Goal: Information Seeking & Learning: Learn about a topic

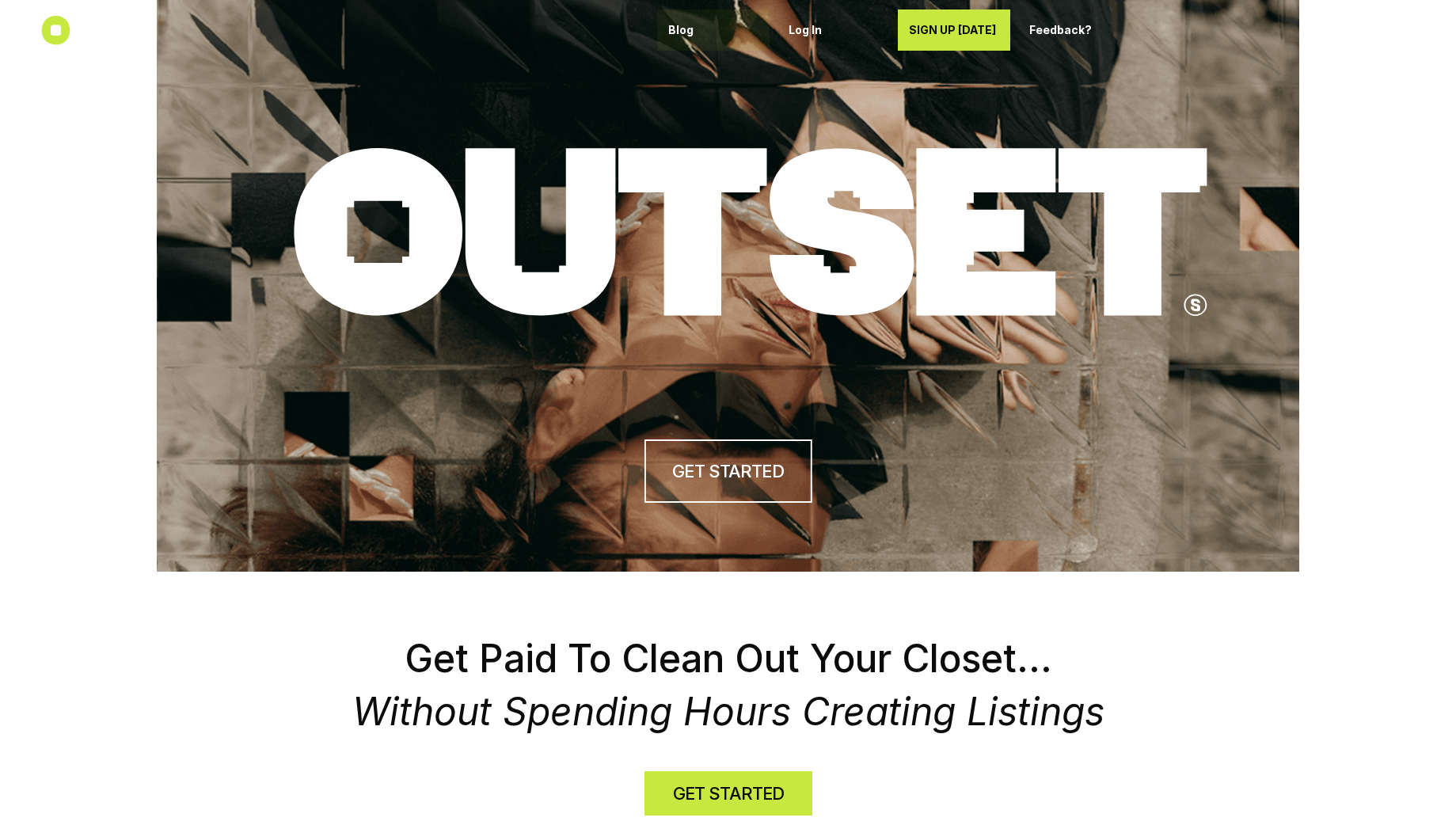
click at [686, 34] on p "Blog" at bounding box center [713, 30] width 91 height 13
click at [55, 25] on icon at bounding box center [56, 31] width 30 height 30
click at [1101, 26] on p "Feedback?" at bounding box center [1074, 30] width 91 height 13
click at [66, 25] on use at bounding box center [57, 31] width 29 height 29
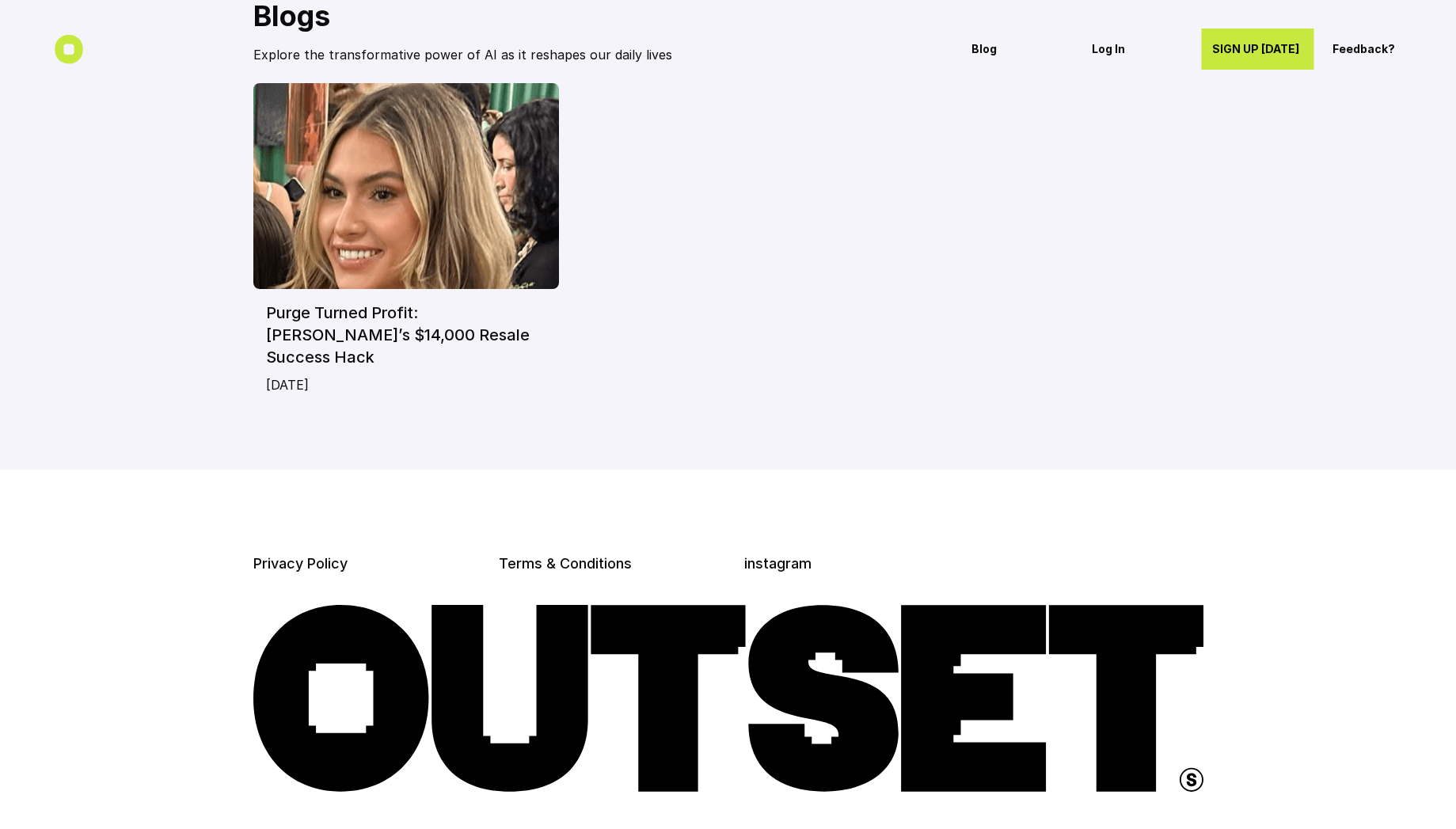
scroll to position [152, 0]
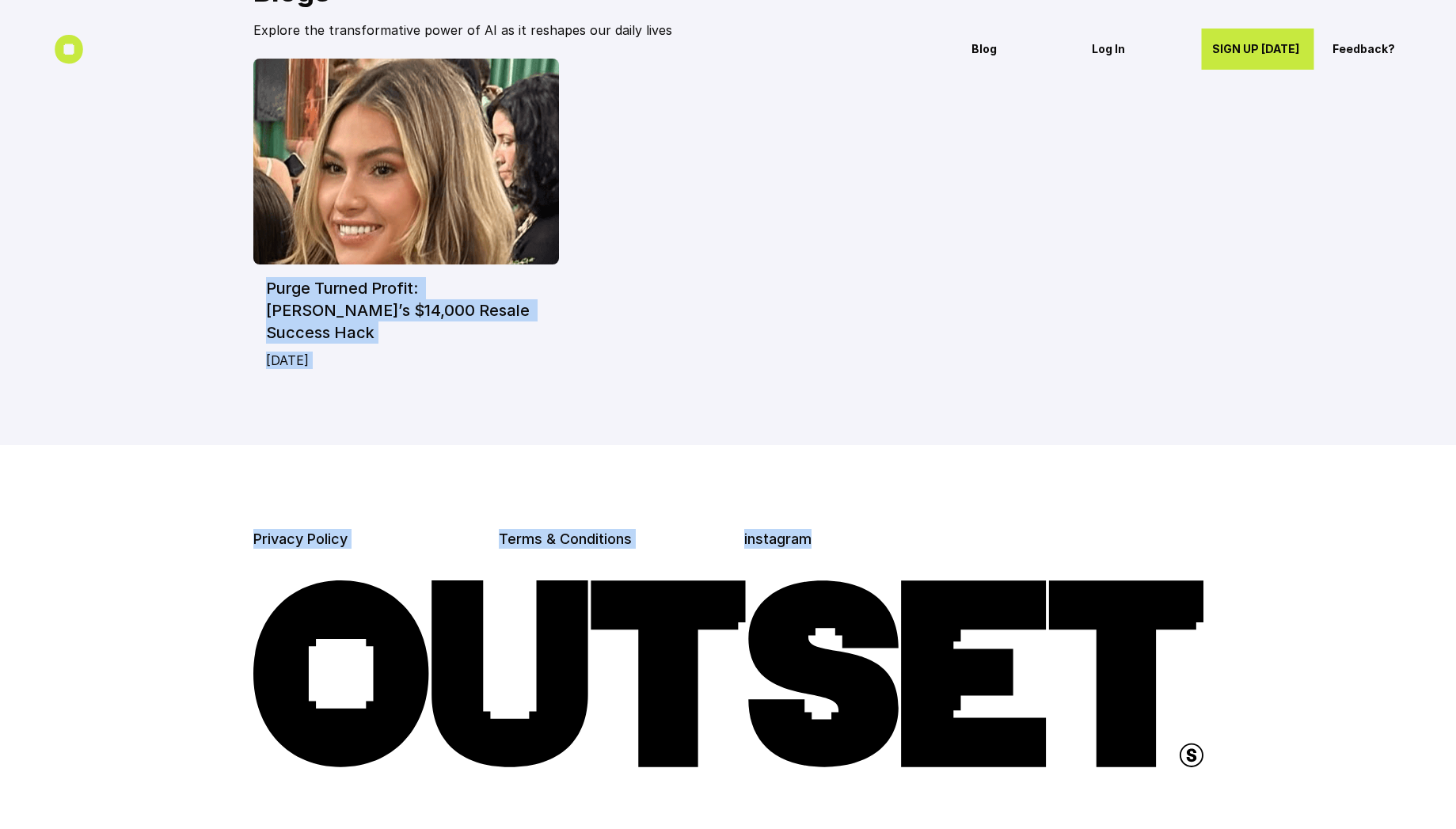
drag, startPoint x: 1467, startPoint y: 128, endPoint x: 1454, endPoint y: 434, distance: 306.3
click at [1455, 438] on html "Blog Log In SIGN UP [DATE] Feedback? Blogs Explore the transformative power of …" at bounding box center [728, 349] width 1456 height 1003
click at [1414, 445] on div at bounding box center [728, 648] width 1456 height 406
click at [1411, 416] on section "Blogs Explore the transformative power of AI as it reshapes our daily lives Pur…" at bounding box center [728, 146] width 1456 height 597
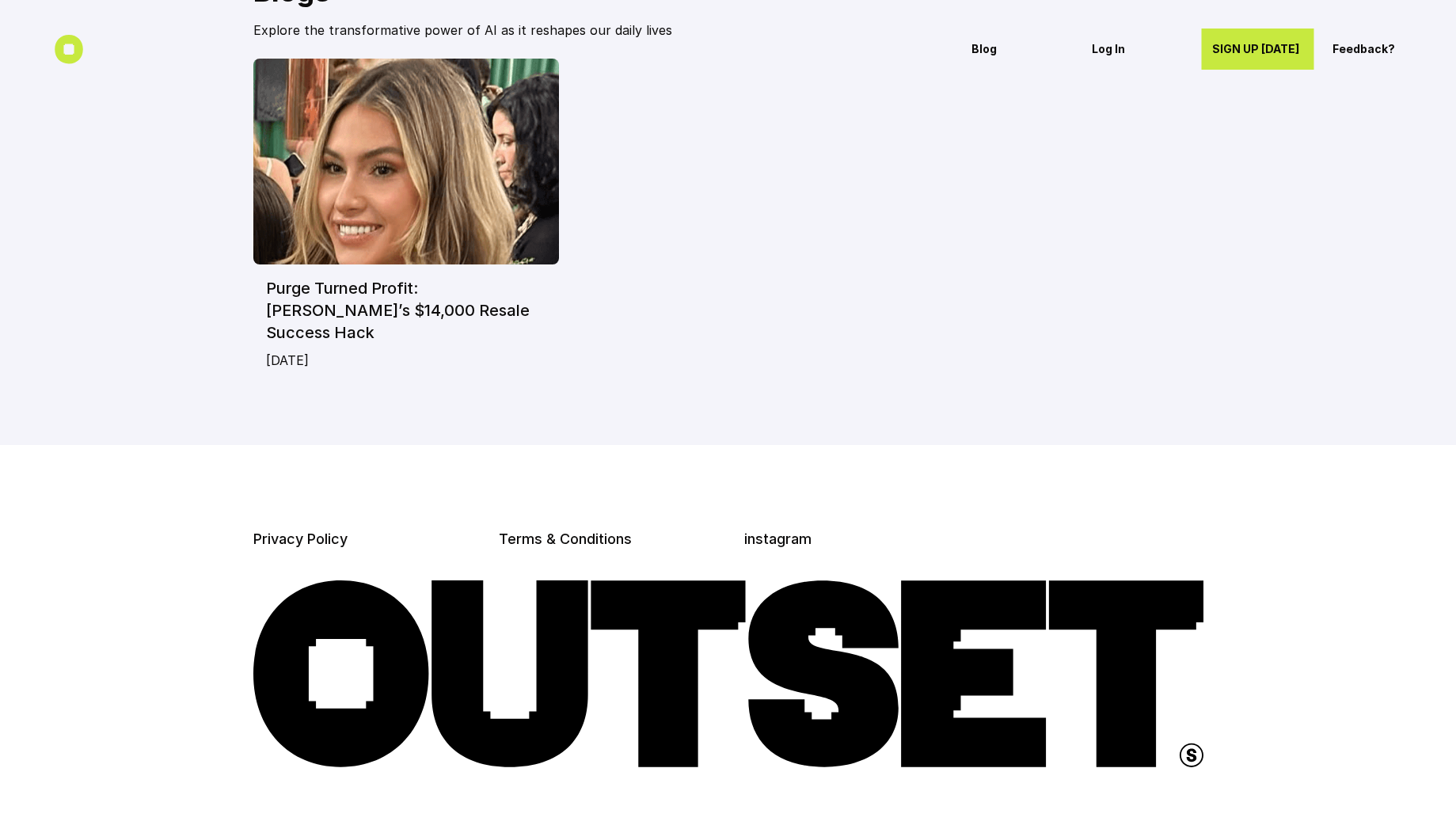
scroll to position [0, 0]
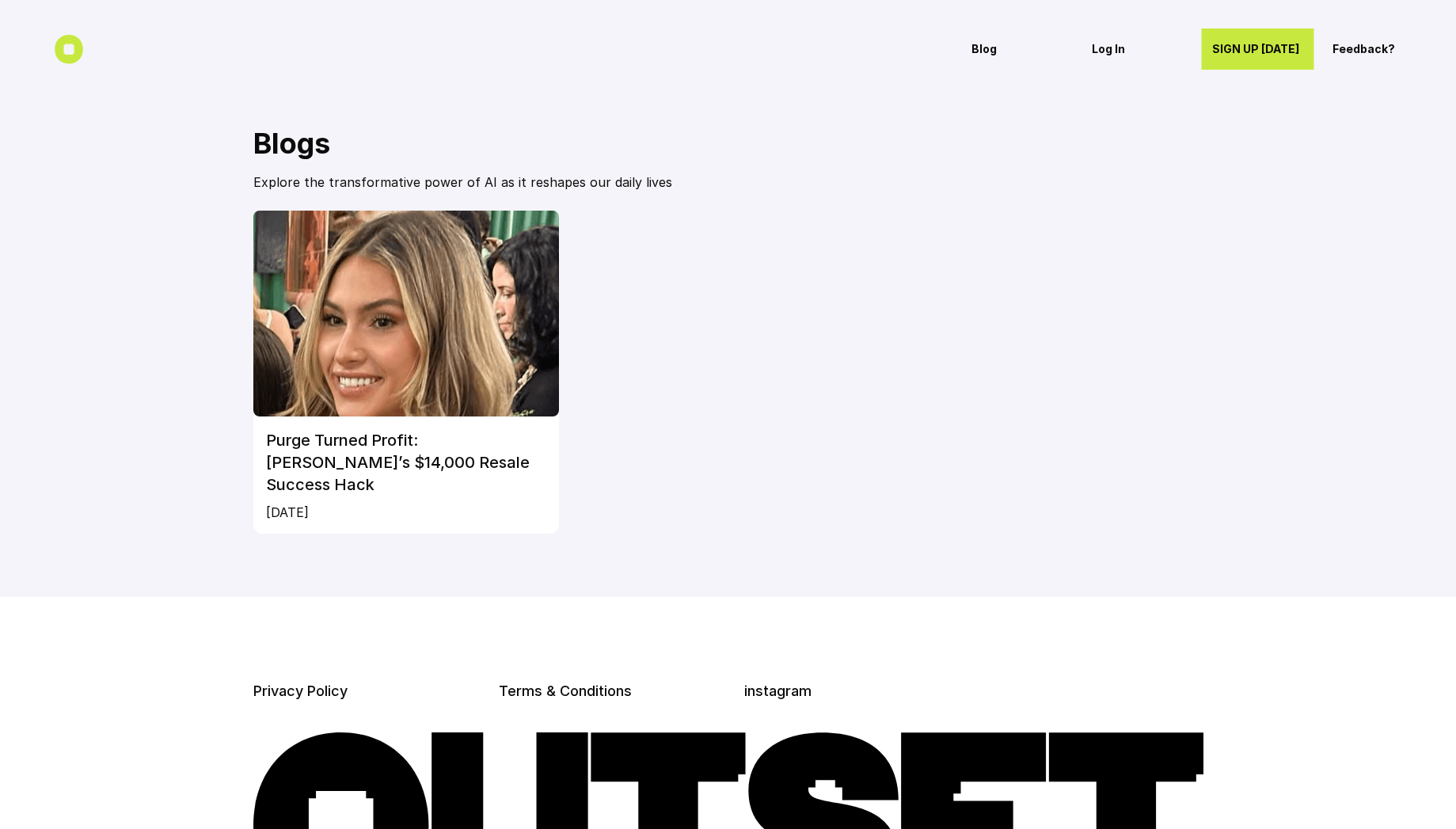
click at [444, 364] on img at bounding box center [406, 313] width 306 height 206
